Goal: Task Accomplishment & Management: Complete application form

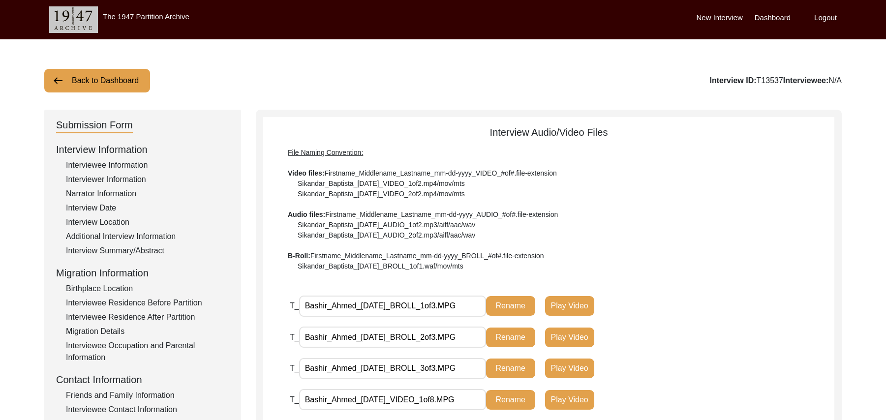
scroll to position [290, 0]
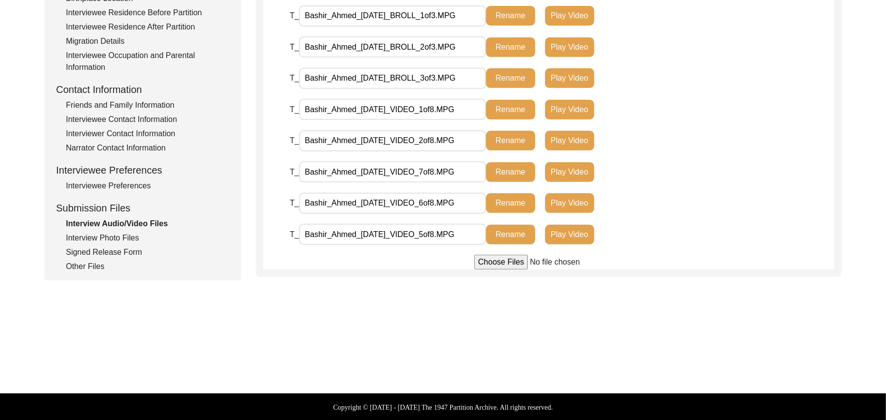
click at [493, 262] on input "file" at bounding box center [548, 262] width 149 height 15
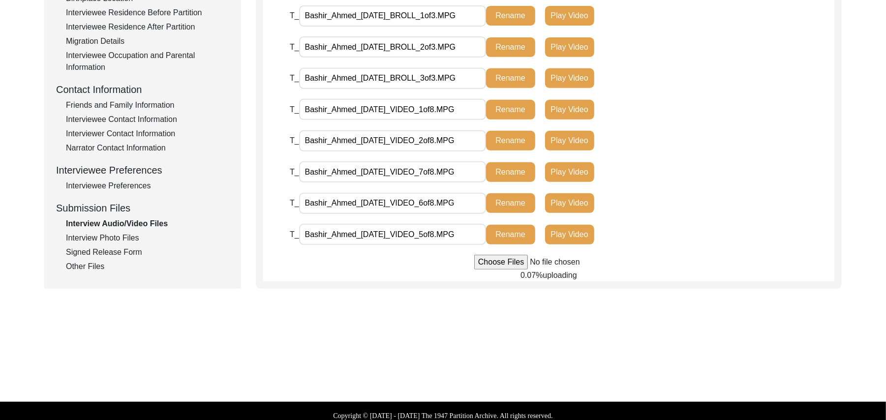
click at [500, 262] on input "file" at bounding box center [548, 262] width 149 height 15
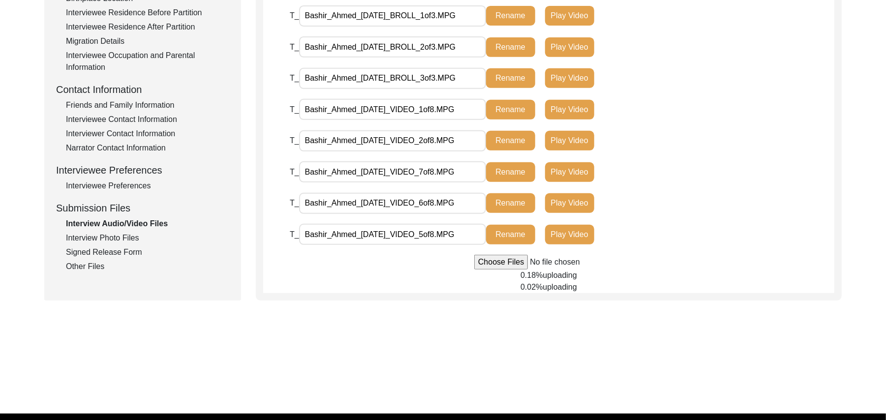
click at [508, 262] on input "file" at bounding box center [548, 262] width 149 height 15
type input "C:\fakepath\Bashir_Ahmed_[DATE]_VIDEO_3of8.MPG"
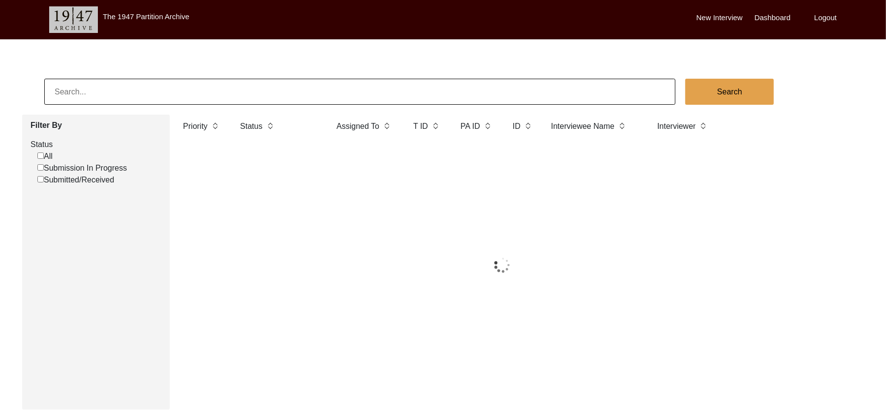
click at [40, 168] on input "Submission In Progress" at bounding box center [40, 167] width 6 height 6
checkbox input "false"
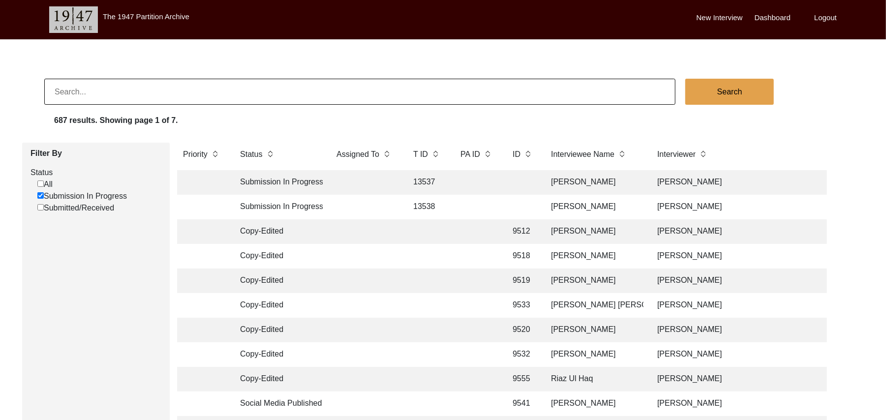
click at [563, 176] on td "[PERSON_NAME]" at bounding box center [594, 182] width 98 height 25
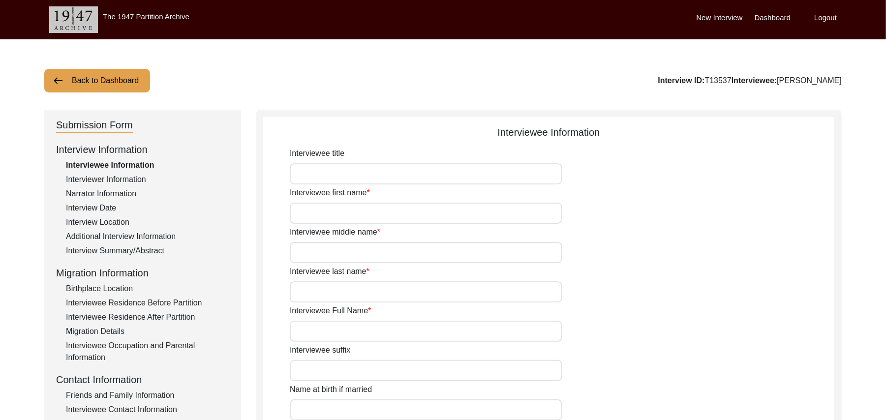
type input "Mr"
type input "Bashir"
type input "[PERSON_NAME]"
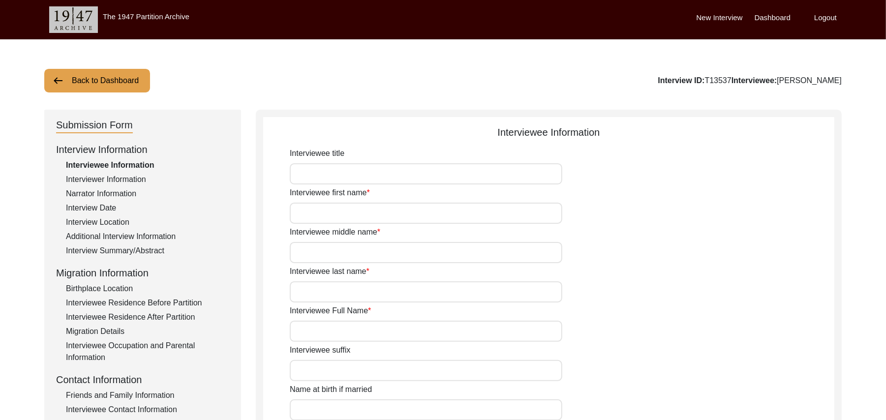
type input "N/A"
type input "[PERSON_NAME]"
type input "1941"
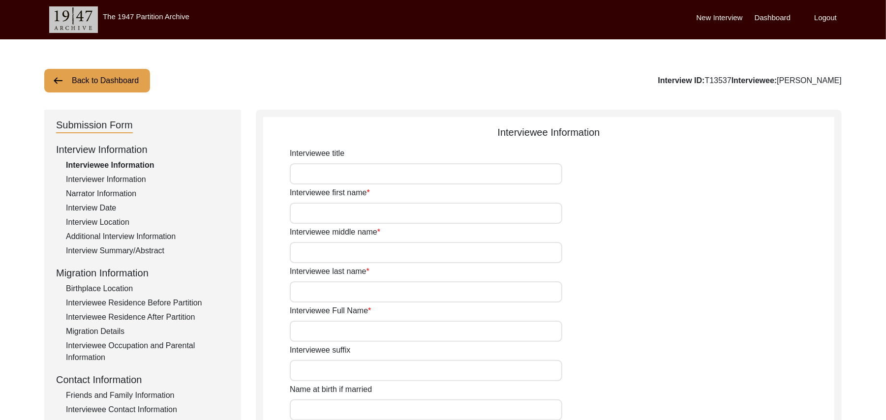
type input "86Years"
type input "[DEMOGRAPHIC_DATA]"
type input "N/A"
type textarea "N/A"
type input "Punjabi"
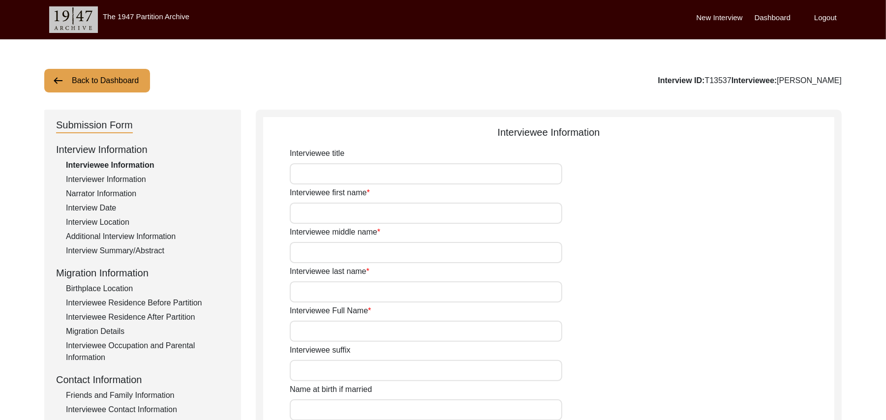
type input "Malwai"
type input "[DEMOGRAPHIC_DATA]"
type input "Mughal ([PERSON_NAME])"
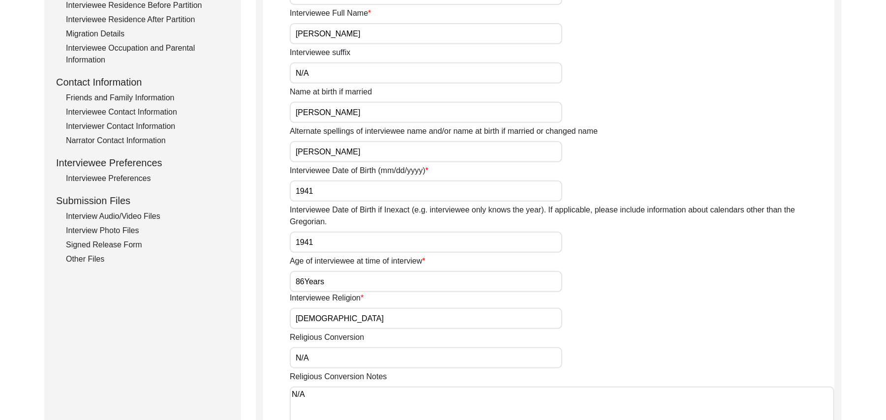
scroll to position [305, 0]
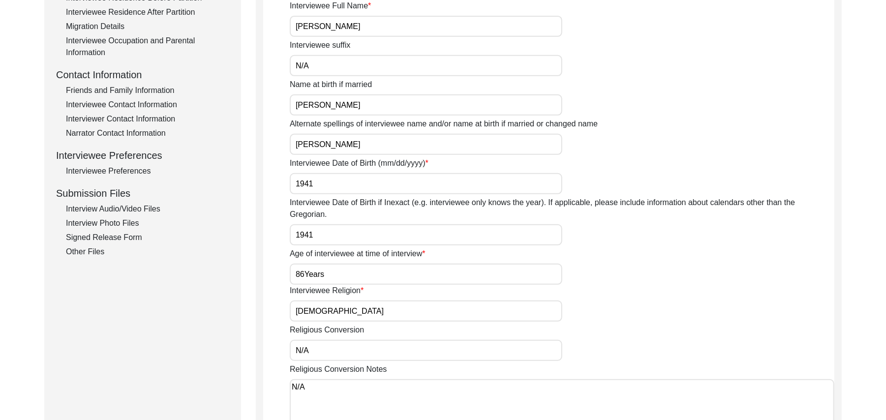
click at [132, 237] on div "Signed Release Form" at bounding box center [147, 238] width 163 height 12
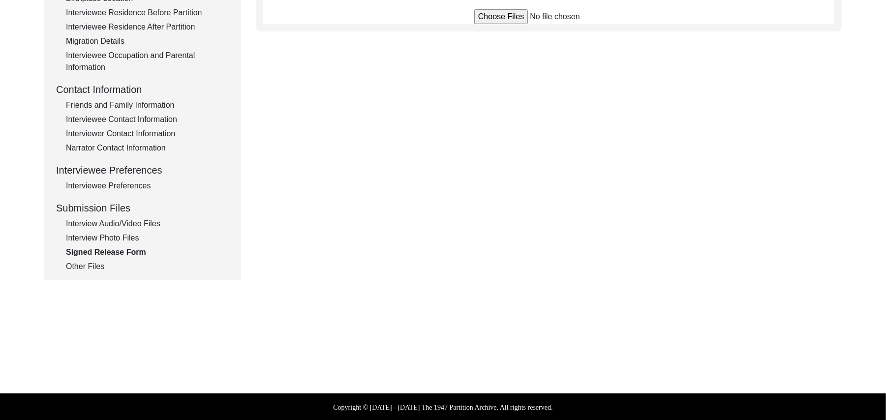
click at [485, 18] on input "file" at bounding box center [548, 16] width 149 height 15
click at [493, 19] on input "file" at bounding box center [548, 16] width 149 height 15
type input "C:\fakepath\Bashir_Ahmed_[DATE]_RELEASE_2of2.jpg"
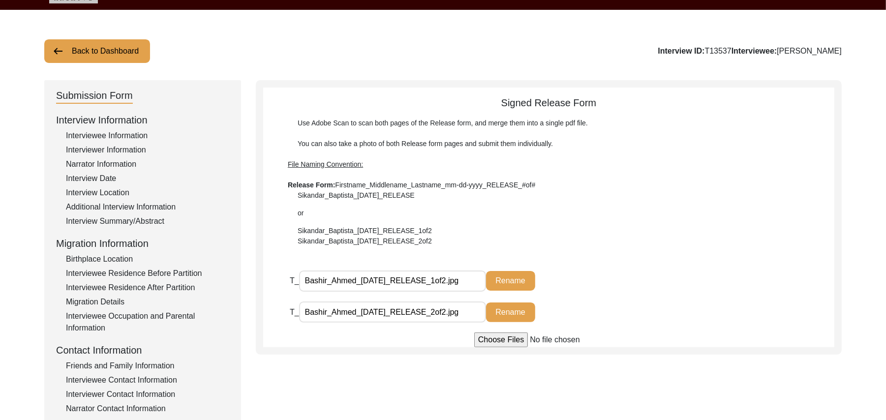
scroll to position [0, 0]
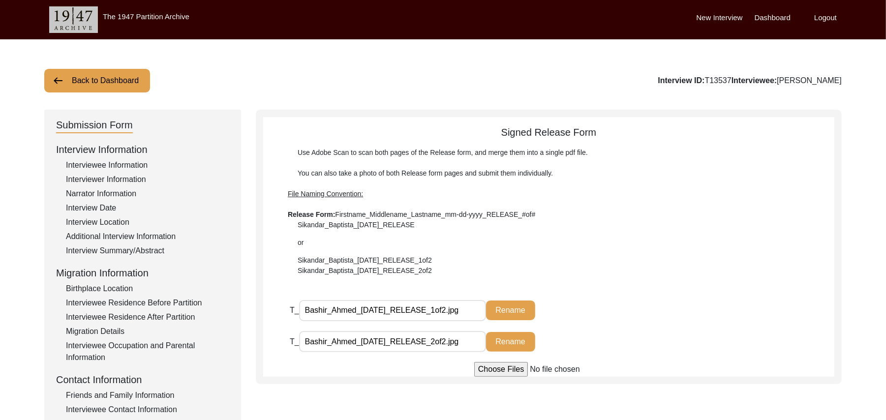
click at [122, 77] on button "Back to Dashboard" at bounding box center [97, 81] width 106 height 24
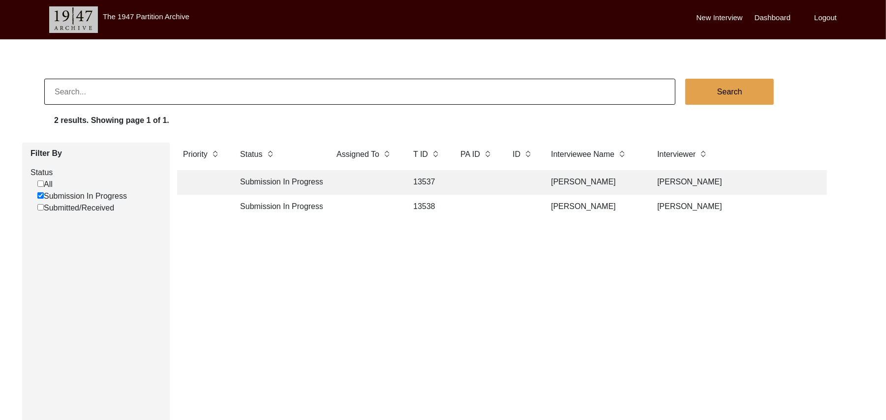
click at [577, 203] on td "[PERSON_NAME]" at bounding box center [594, 207] width 98 height 25
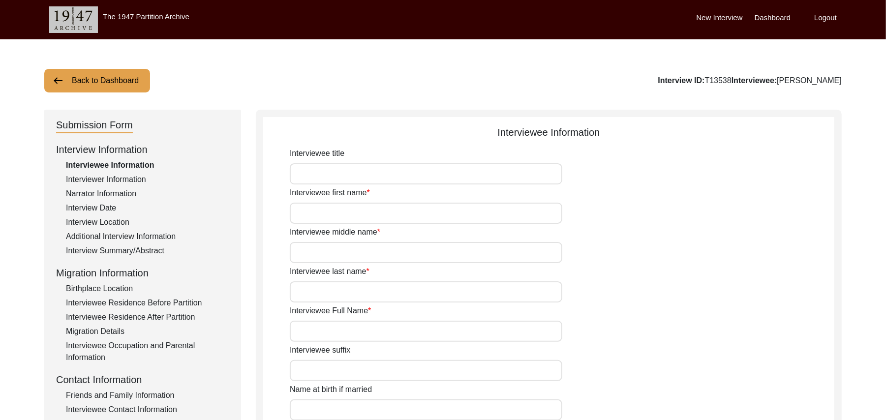
type input "Mr"
type input "[PERSON_NAME]"
type input "Haji"
type input "[PERSON_NAME]"
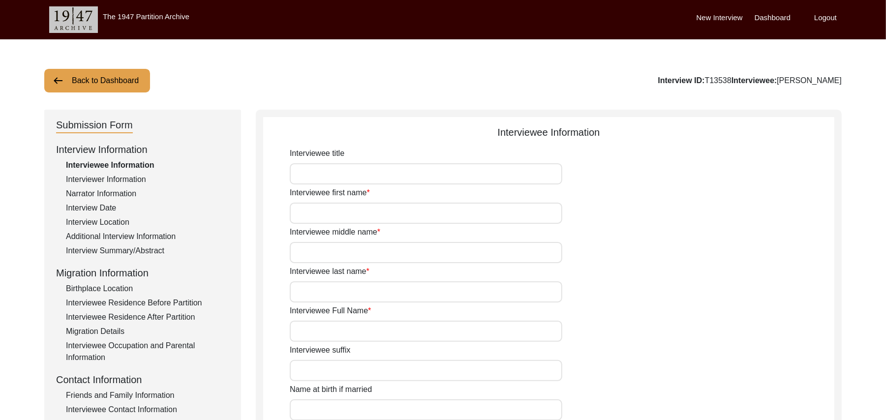
type input "N/A"
type input "[PERSON_NAME]"
type input "1941"
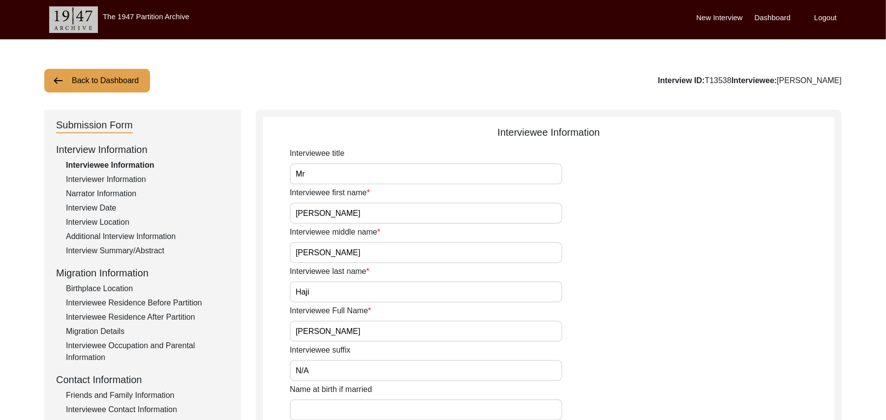
type input "86 Years"
type input "[DEMOGRAPHIC_DATA]"
type input "N/A"
type textarea "N/A"
type input "Punjabi"
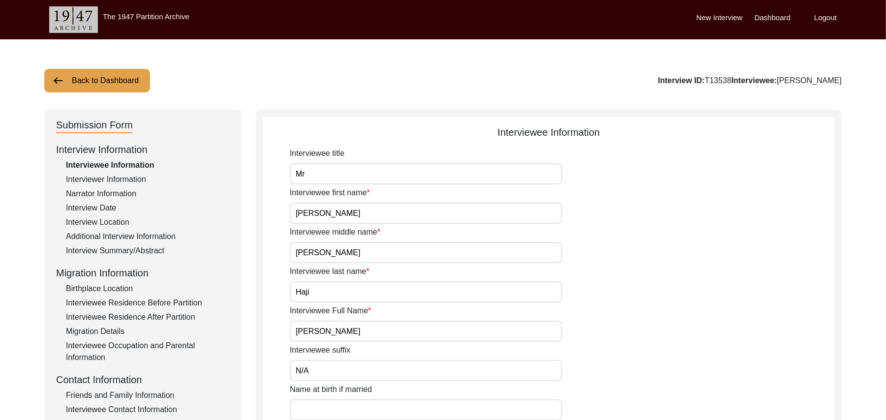
type input "Malwai"
type input "[DEMOGRAPHIC_DATA]"
type input "Araein"
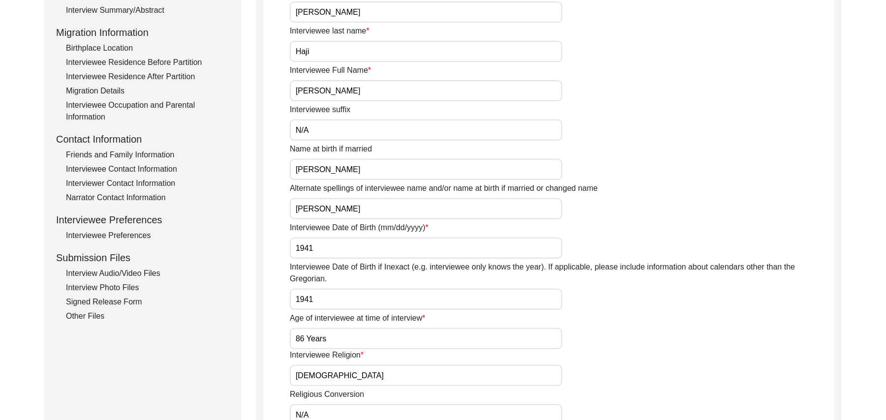
scroll to position [296, 0]
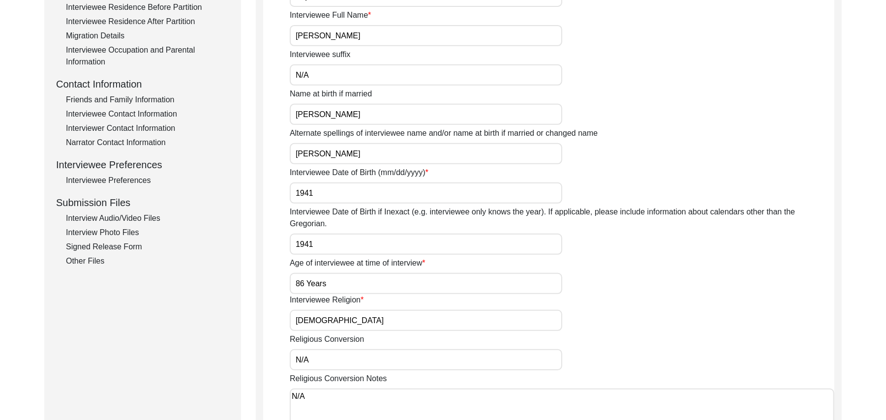
click at [135, 247] on div "Signed Release Form" at bounding box center [147, 247] width 163 height 12
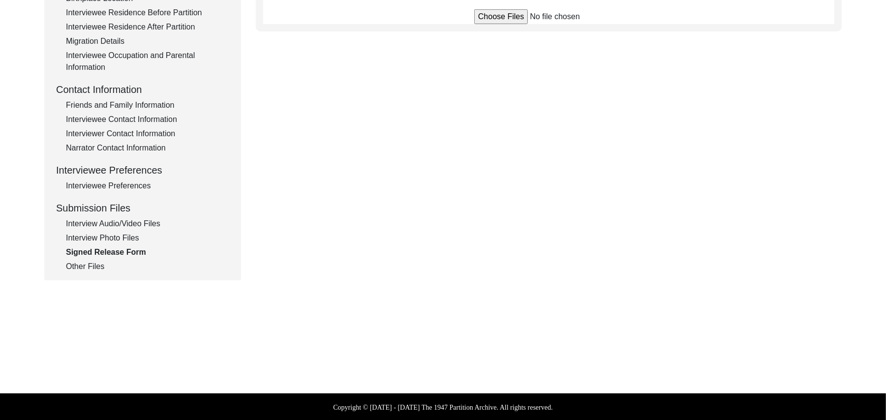
click at [506, 16] on input "file" at bounding box center [548, 16] width 149 height 15
click at [483, 18] on input "file" at bounding box center [548, 16] width 149 height 15
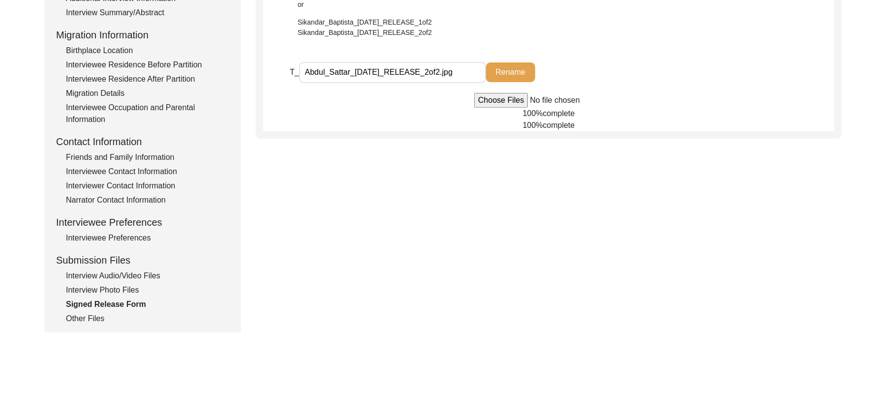
scroll to position [212, 0]
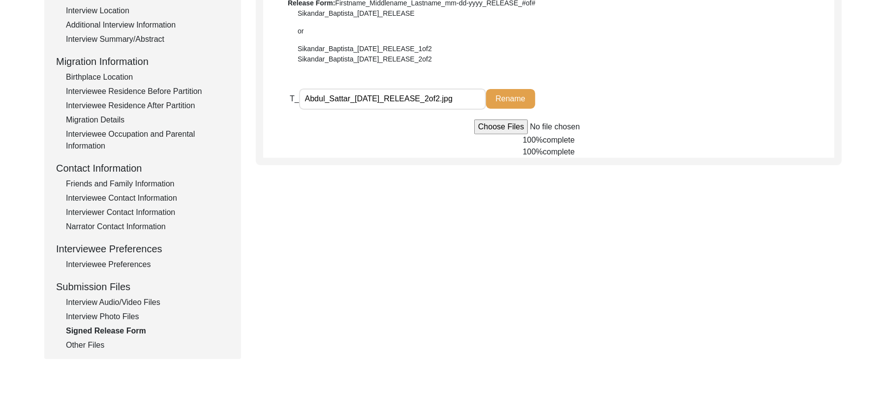
click at [507, 126] on input "file" at bounding box center [548, 127] width 149 height 15
type input "C:\fakepath\Abdul_Sattar_[DATE]_RELEASE_1of2.jpg"
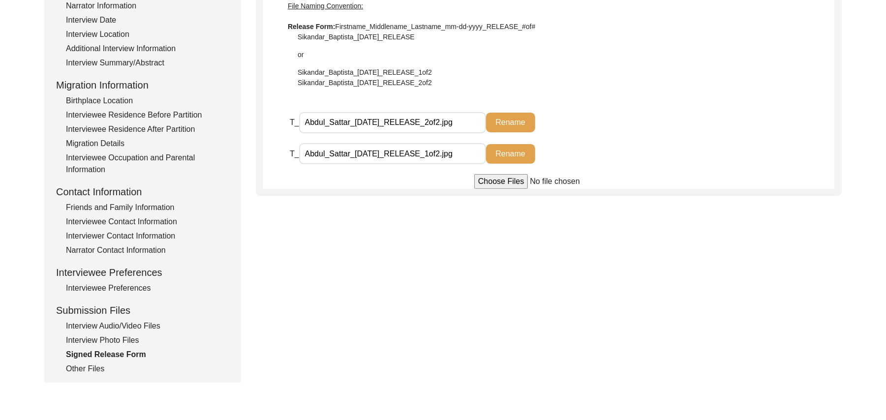
scroll to position [0, 0]
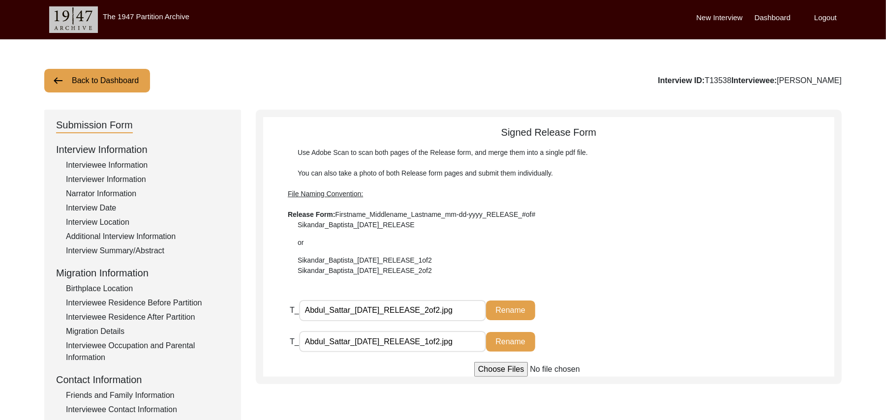
click at [128, 73] on button "Back to Dashboard" at bounding box center [97, 81] width 106 height 24
